Goal: Information Seeking & Learning: Learn about a topic

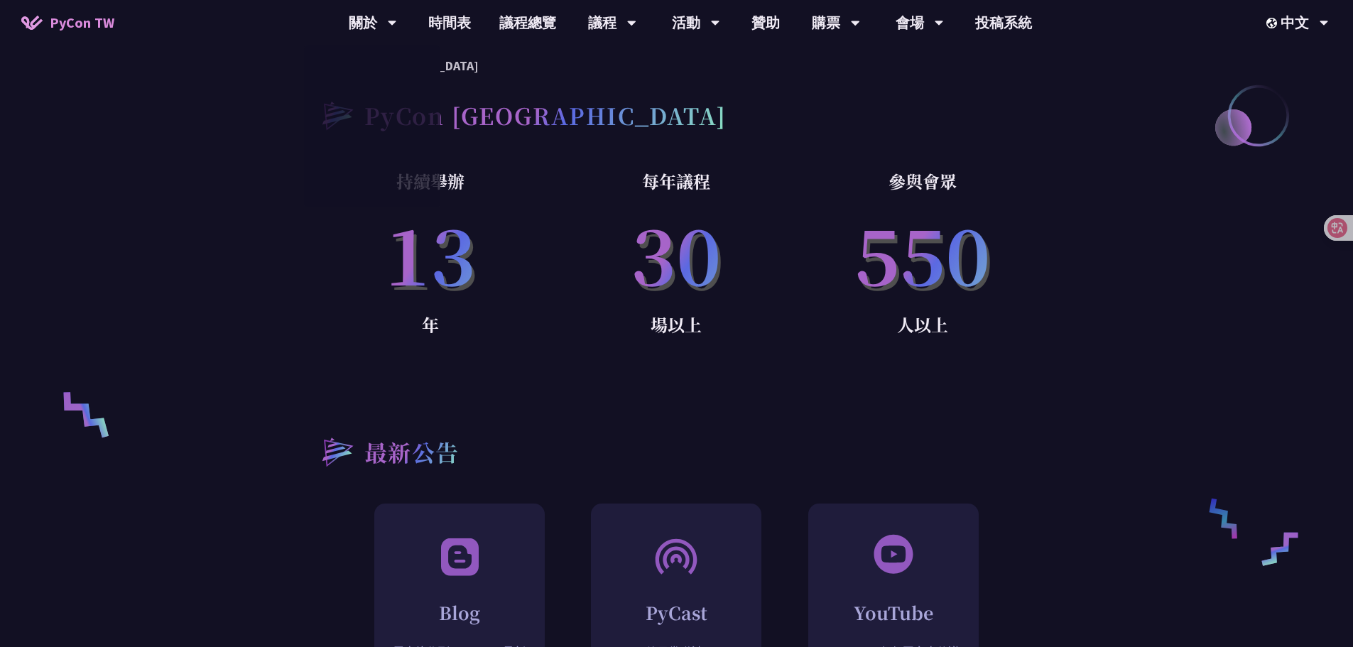
scroll to position [995, 0]
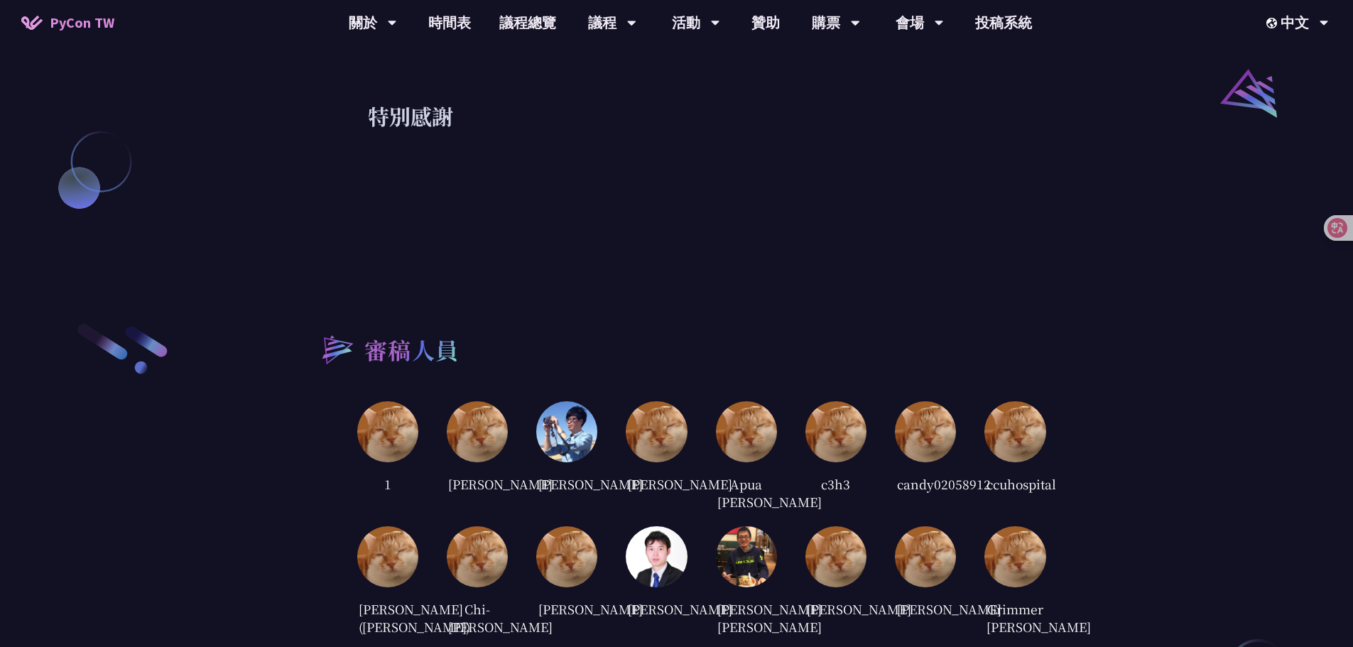
scroll to position [1634, 0]
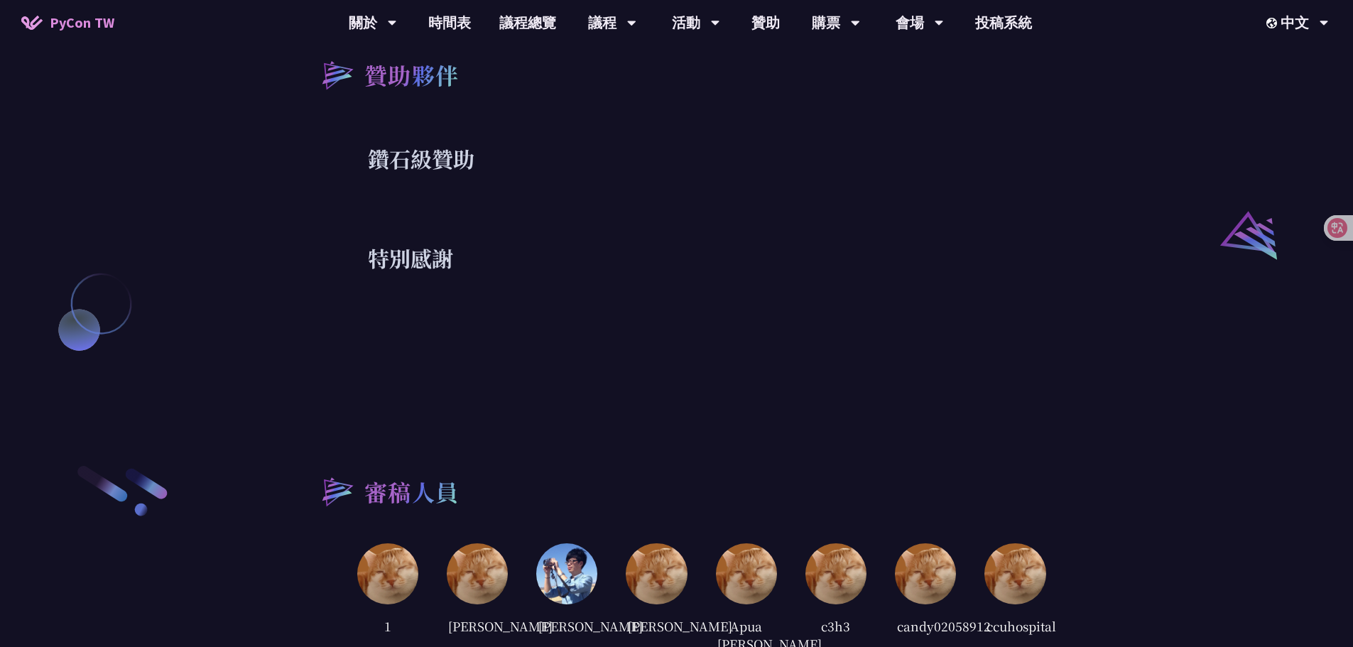
drag, startPoint x: 403, startPoint y: 297, endPoint x: 410, endPoint y: 283, distance: 15.3
click at [438, 207] on div "贊助夥伴 鑽石級贊助 特別感謝" at bounding box center [677, 153] width 739 height 296
drag, startPoint x: 470, startPoint y: 318, endPoint x: 492, endPoint y: 324, distance: 23.4
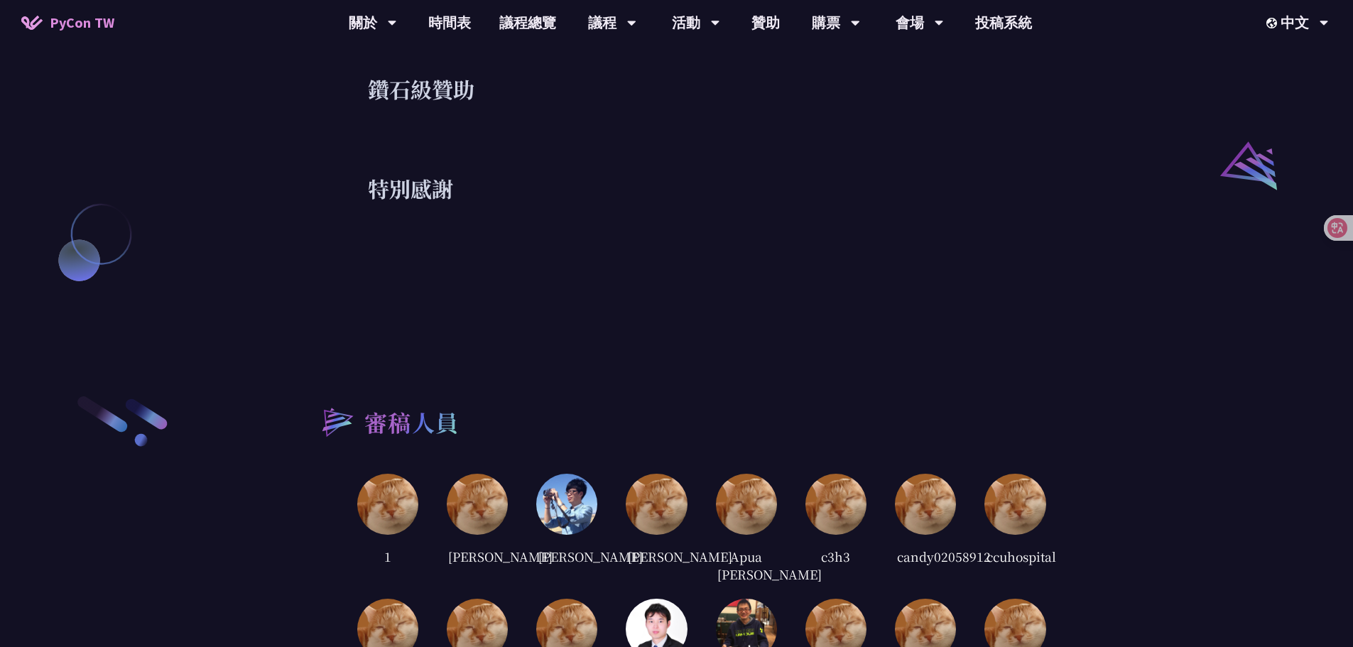
scroll to position [1634, 0]
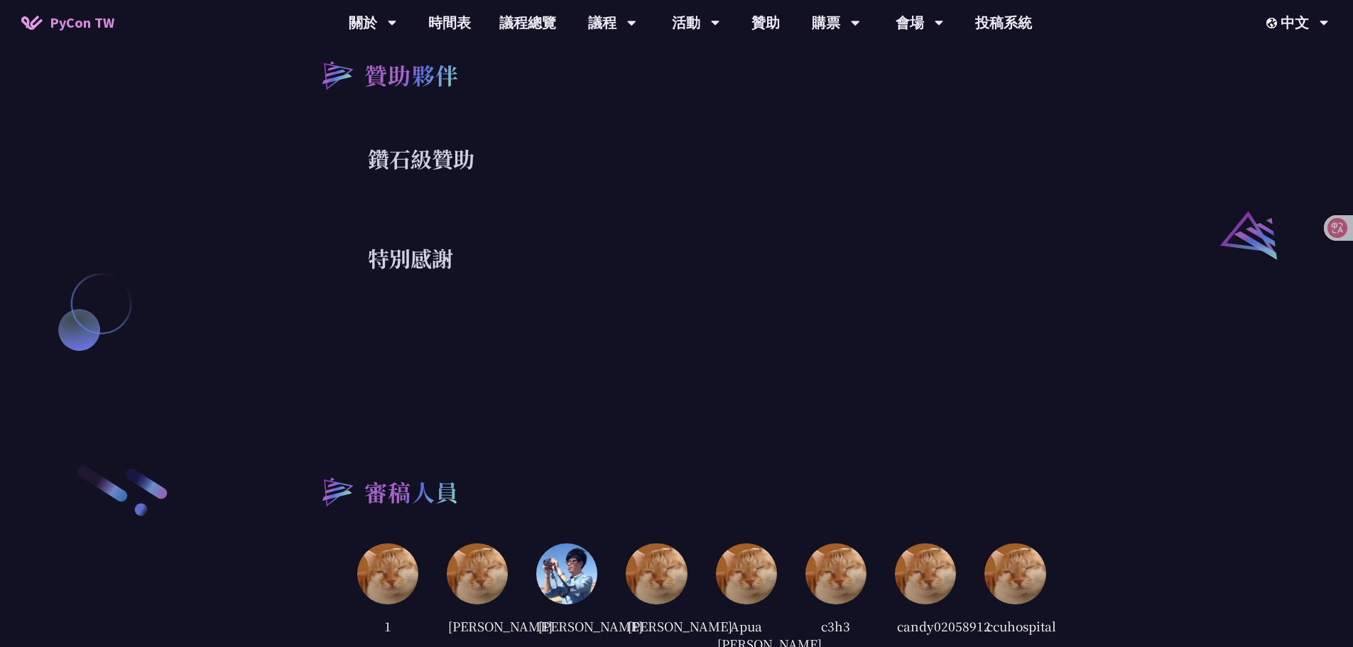
drag, startPoint x: 468, startPoint y: 293, endPoint x: 443, endPoint y: 327, distance: 42.6
drag, startPoint x: 417, startPoint y: 340, endPoint x: 429, endPoint y: 337, distance: 12.4
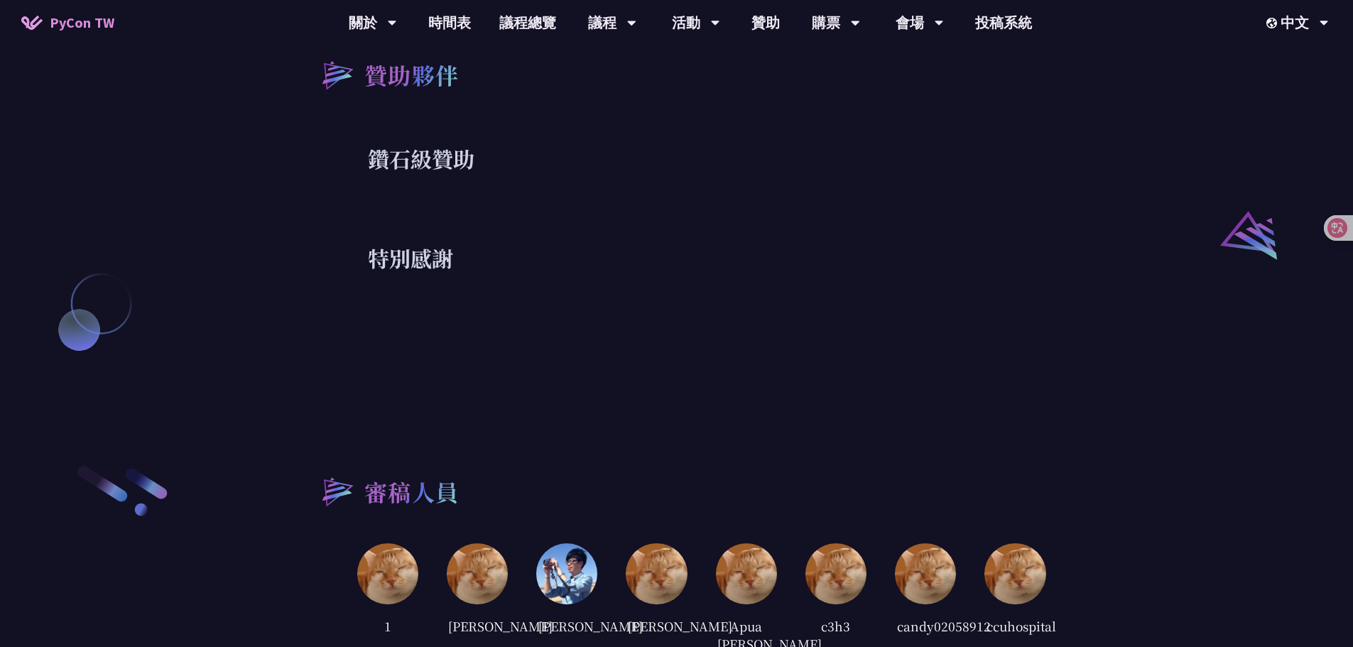
drag, startPoint x: 429, startPoint y: 337, endPoint x: 677, endPoint y: 309, distance: 249.6
drag, startPoint x: 677, startPoint y: 309, endPoint x: 823, endPoint y: 260, distance: 153.7
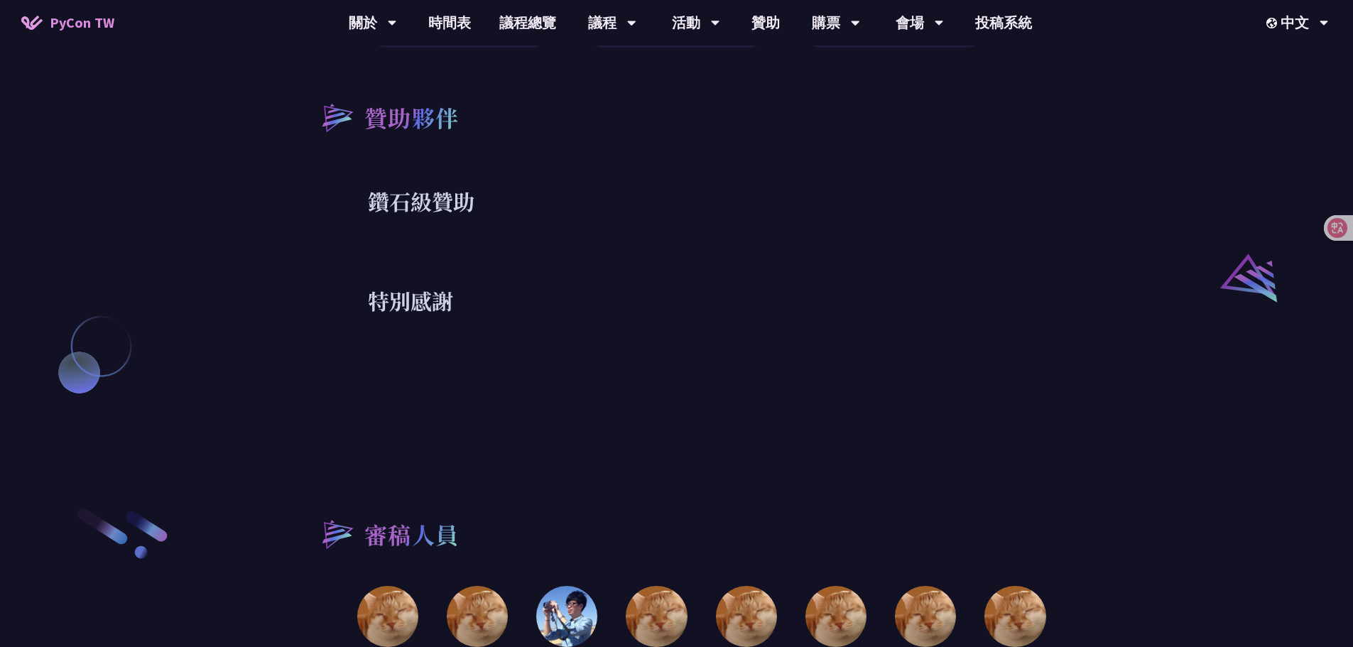
scroll to position [1705, 0]
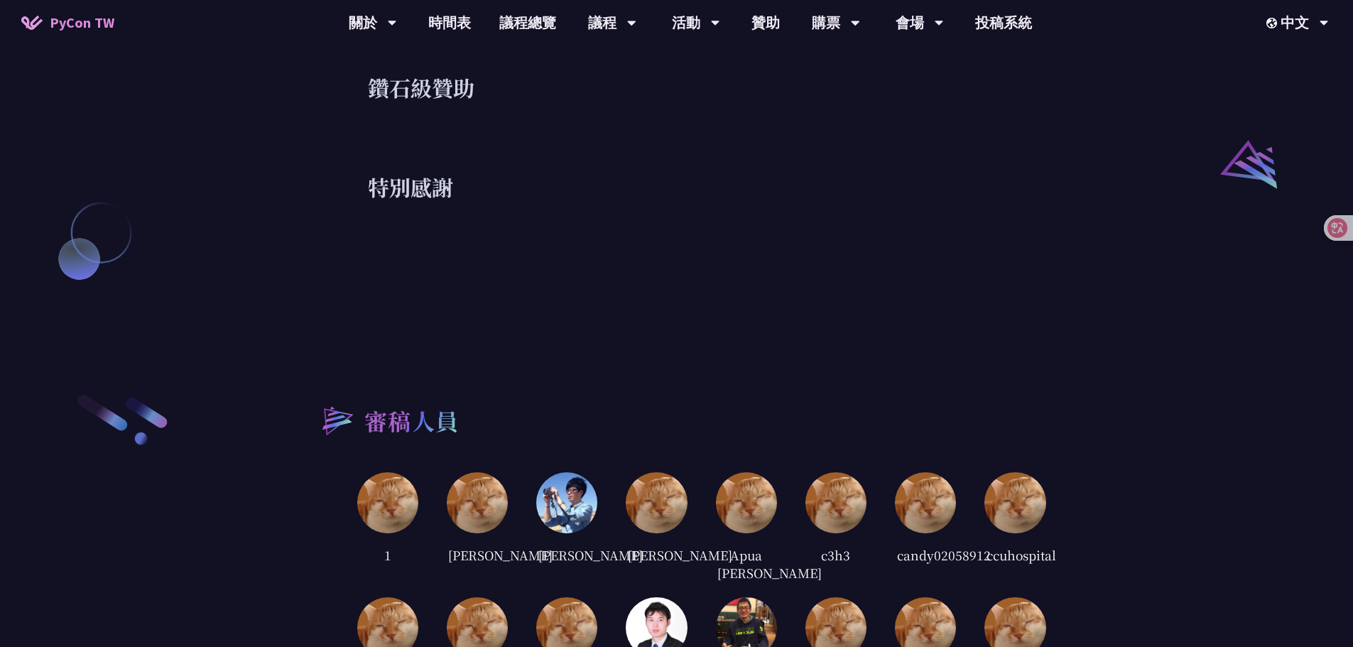
click at [903, 173] on h3 "特別感謝" at bounding box center [677, 187] width 618 height 28
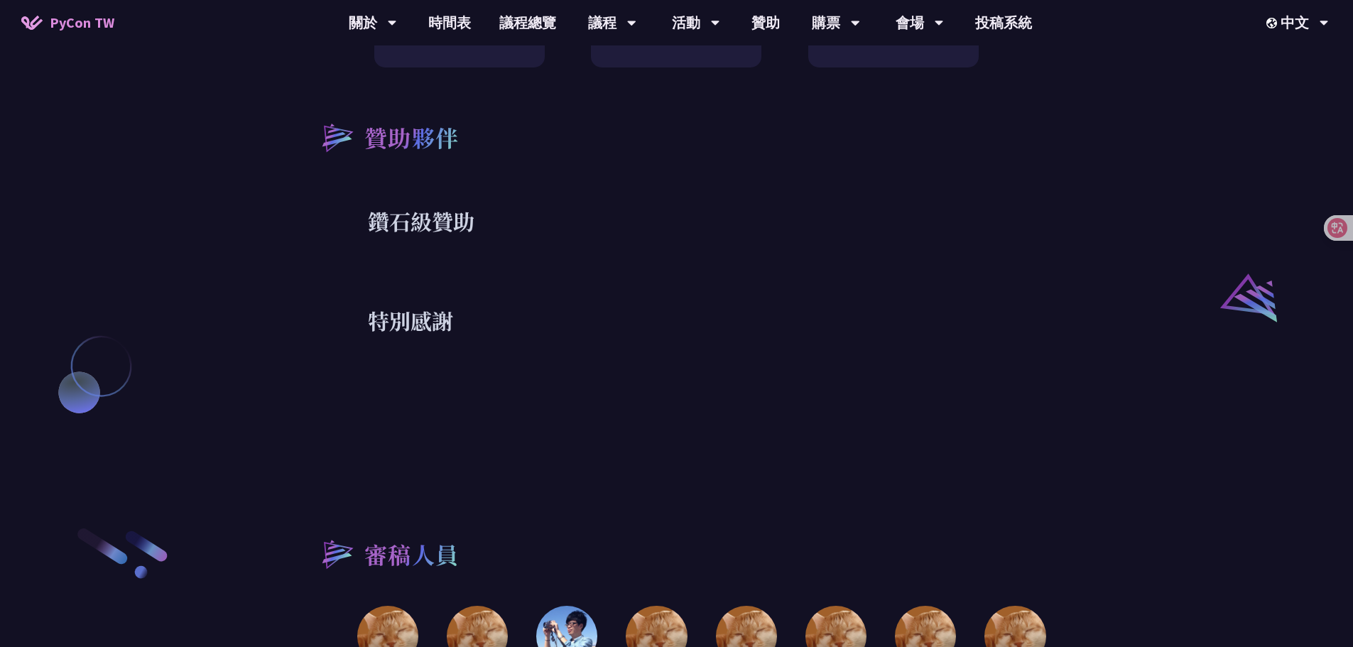
scroll to position [1563, 0]
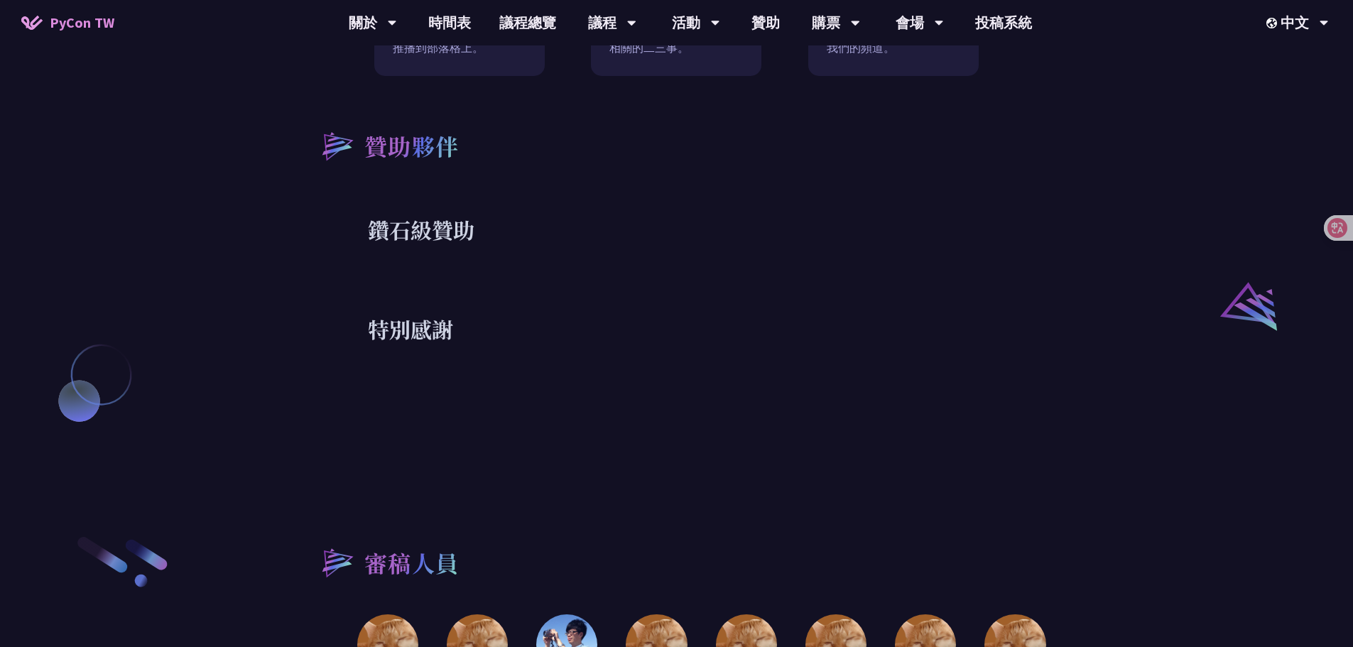
drag, startPoint x: 603, startPoint y: 357, endPoint x: 617, endPoint y: 358, distance: 14.2
click at [550, 292] on div "贊助夥伴 鑽石級贊助 特別感謝" at bounding box center [677, 224] width 739 height 296
